Goal: Navigation & Orientation: Understand site structure

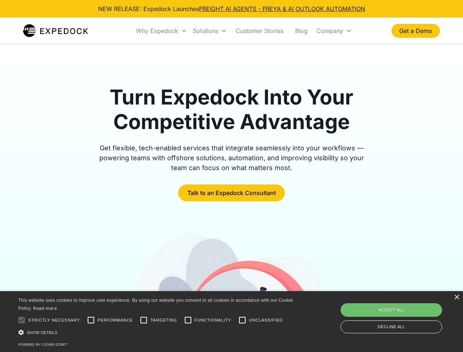
click at [162, 31] on div "Why Expedock" at bounding box center [157, 30] width 42 height 7
click at [210, 31] on div "Solutions" at bounding box center [205, 30] width 25 height 7
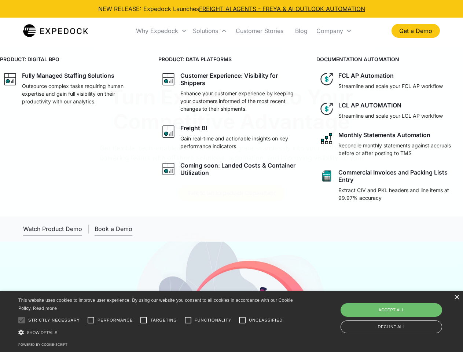
click at [334, 31] on div "Company" at bounding box center [329, 30] width 27 height 7
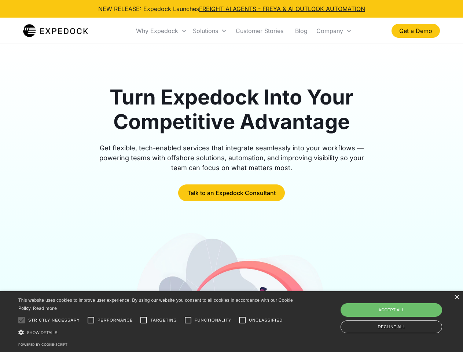
click at [22, 320] on div at bounding box center [21, 320] width 15 height 15
click at [91, 320] on input "Performance" at bounding box center [91, 320] width 15 height 15
checkbox input "true"
click at [144, 320] on input "Targeting" at bounding box center [143, 320] width 15 height 15
checkbox input "true"
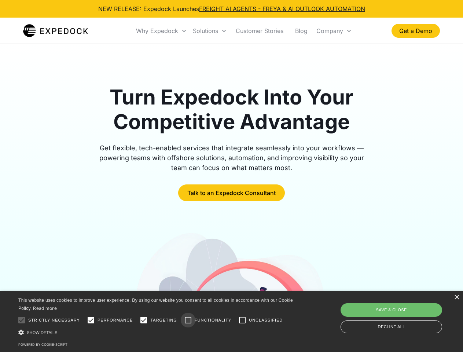
click at [188, 320] on input "Functionality" at bounding box center [188, 320] width 15 height 15
checkbox input "true"
click at [242, 320] on input "Unclassified" at bounding box center [242, 320] width 15 height 15
checkbox input "true"
click at [157, 332] on div "Show details Hide details" at bounding box center [156, 332] width 277 height 8
